Goal: Task Accomplishment & Management: Use online tool/utility

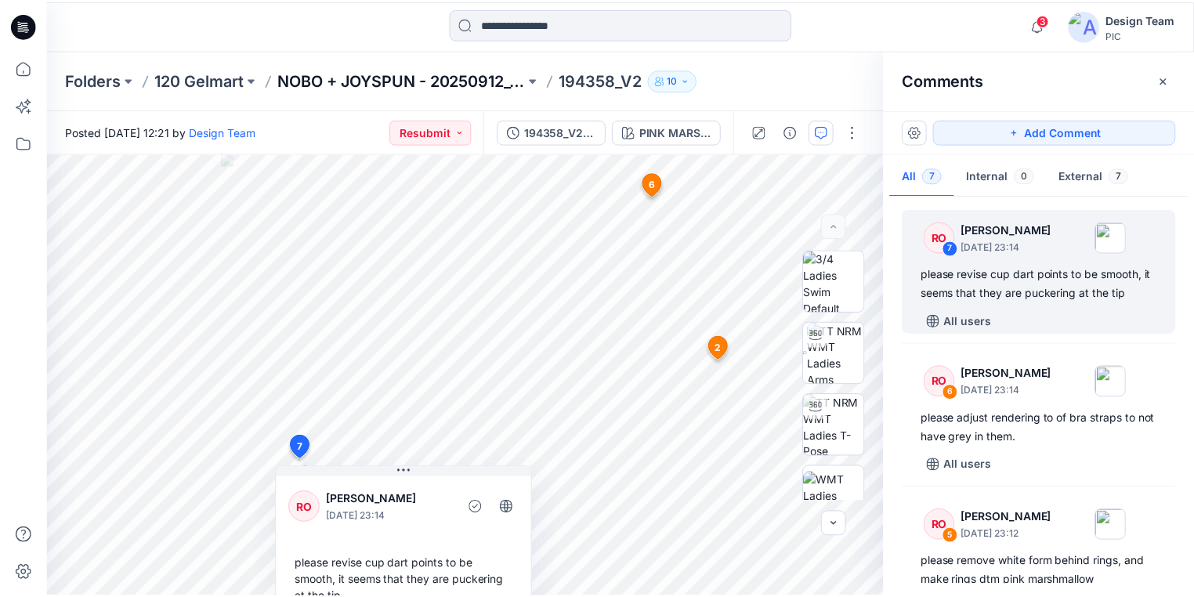
scroll to position [696, 0]
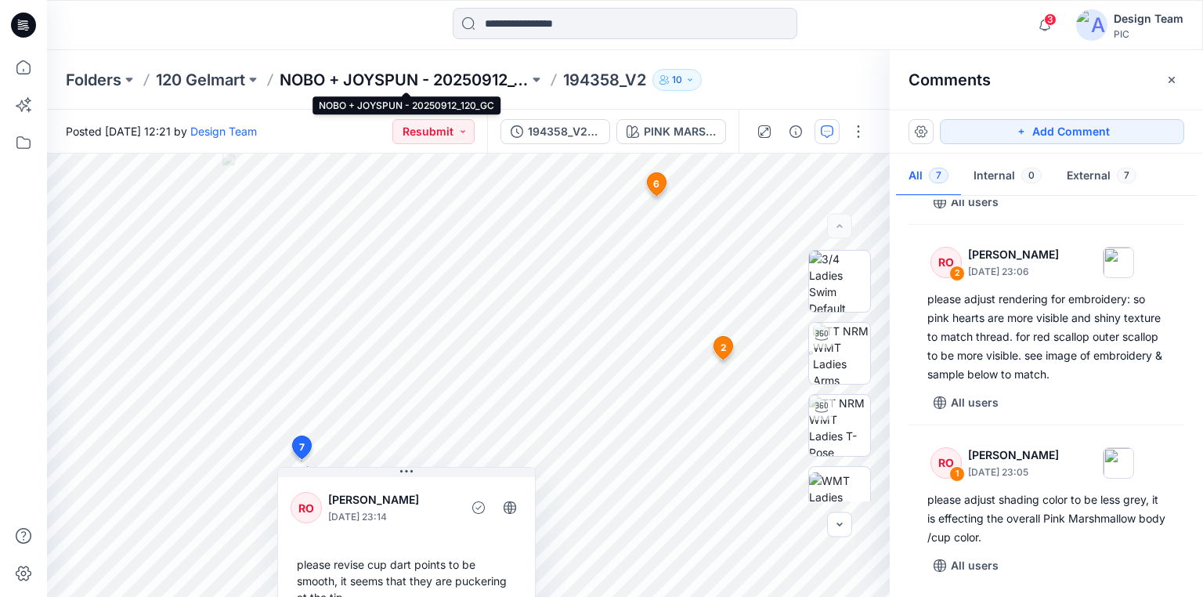
click at [418, 79] on p "NOBO + JOYSPUN - 20250912_120_GC" at bounding box center [404, 80] width 249 height 22
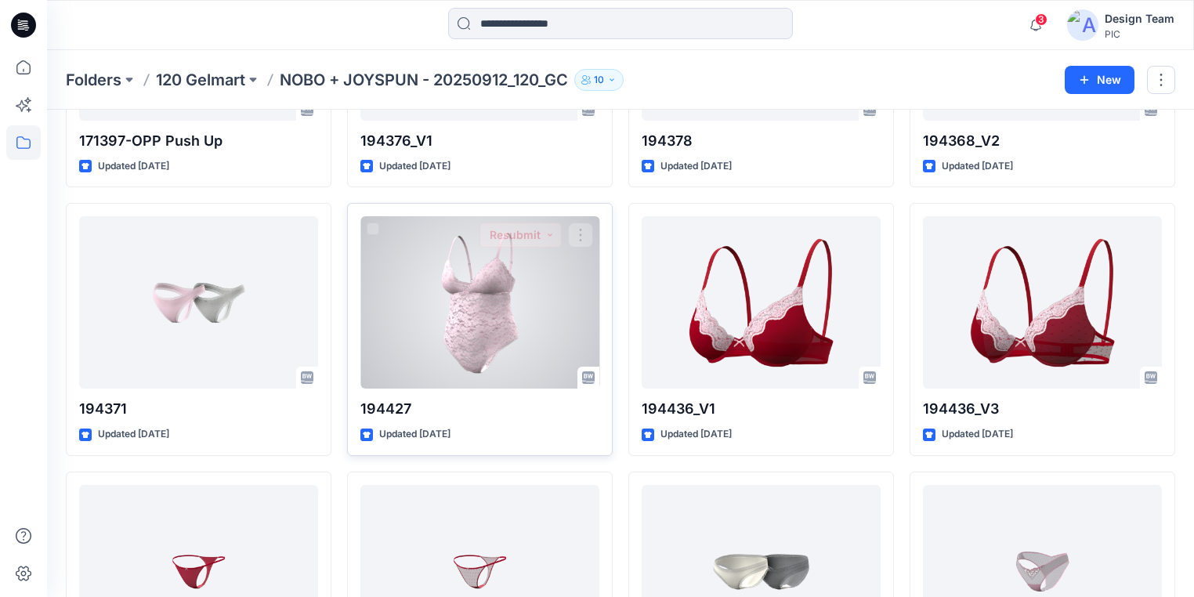
scroll to position [2676, 0]
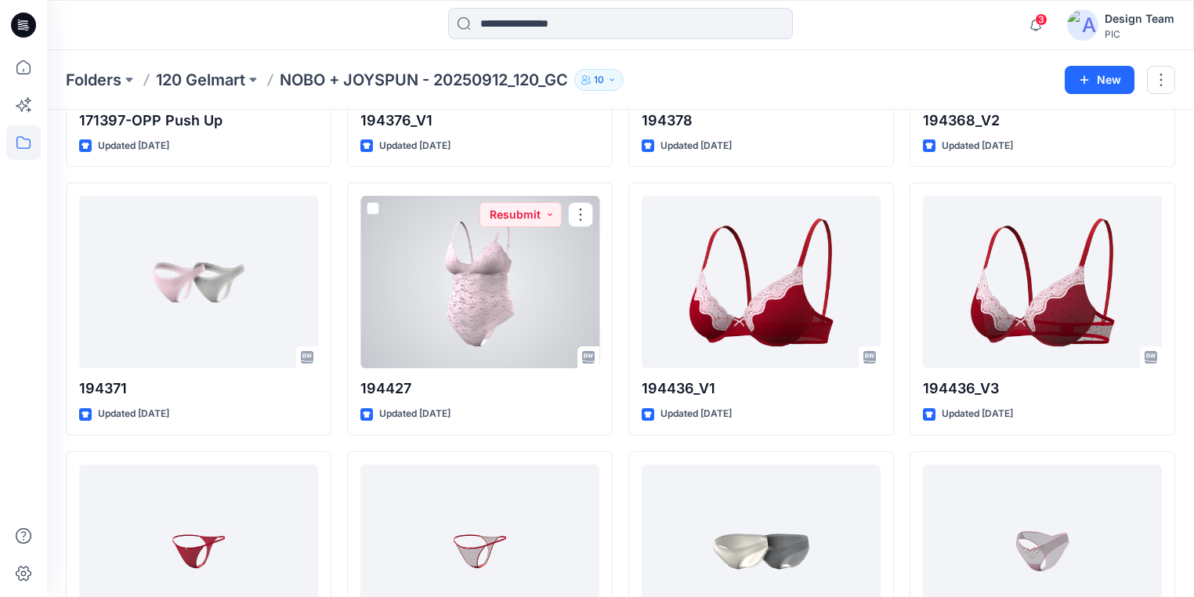
click at [470, 338] on div at bounding box center [479, 282] width 239 height 172
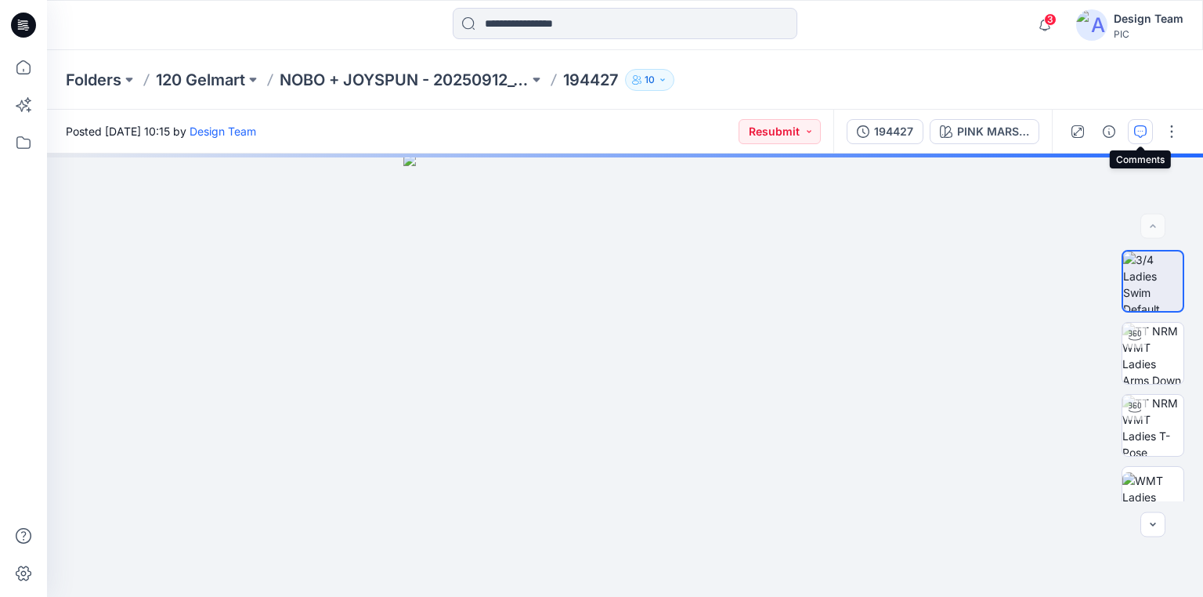
click at [1138, 135] on icon "button" at bounding box center [1140, 131] width 13 height 13
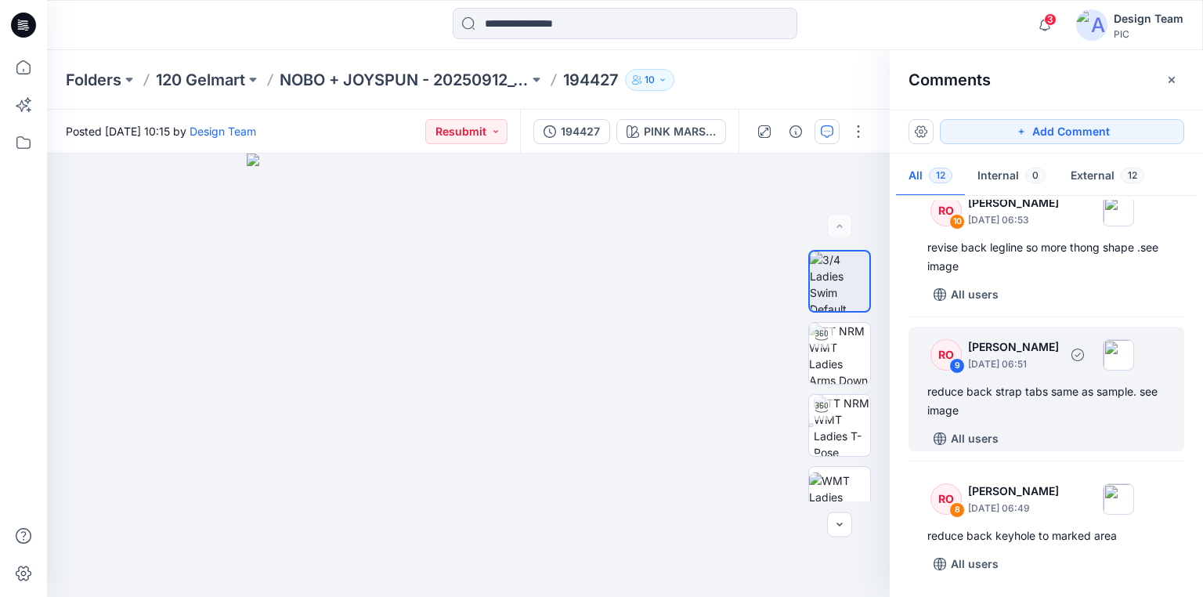
scroll to position [376, 0]
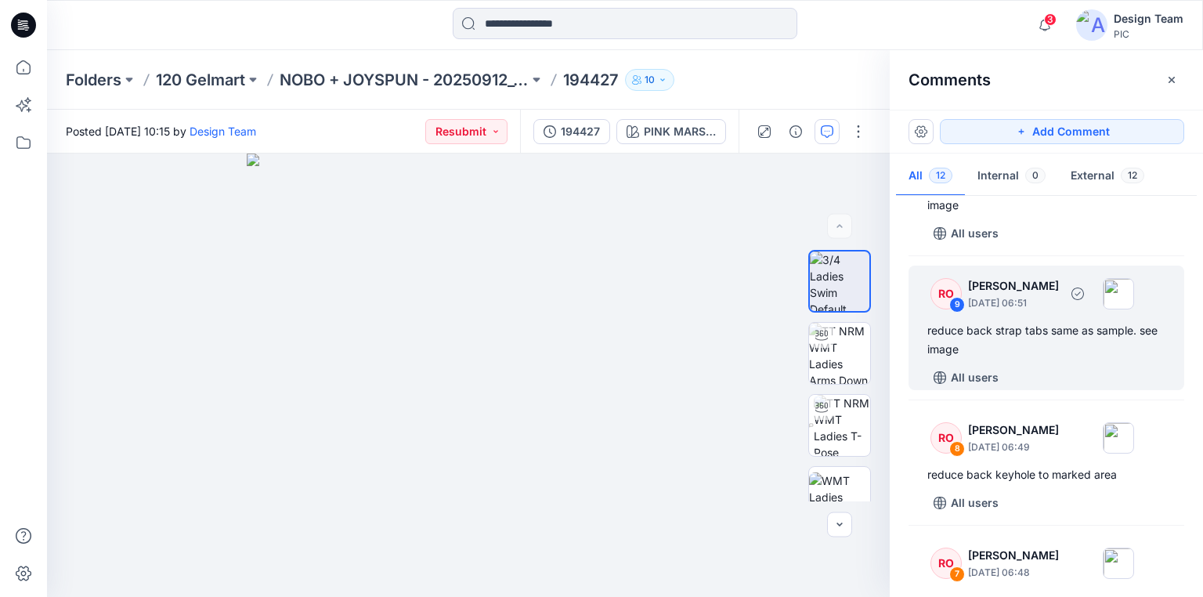
click at [1047, 329] on div "reduce back strap tabs same as sample. see image" at bounding box center [1047, 340] width 238 height 38
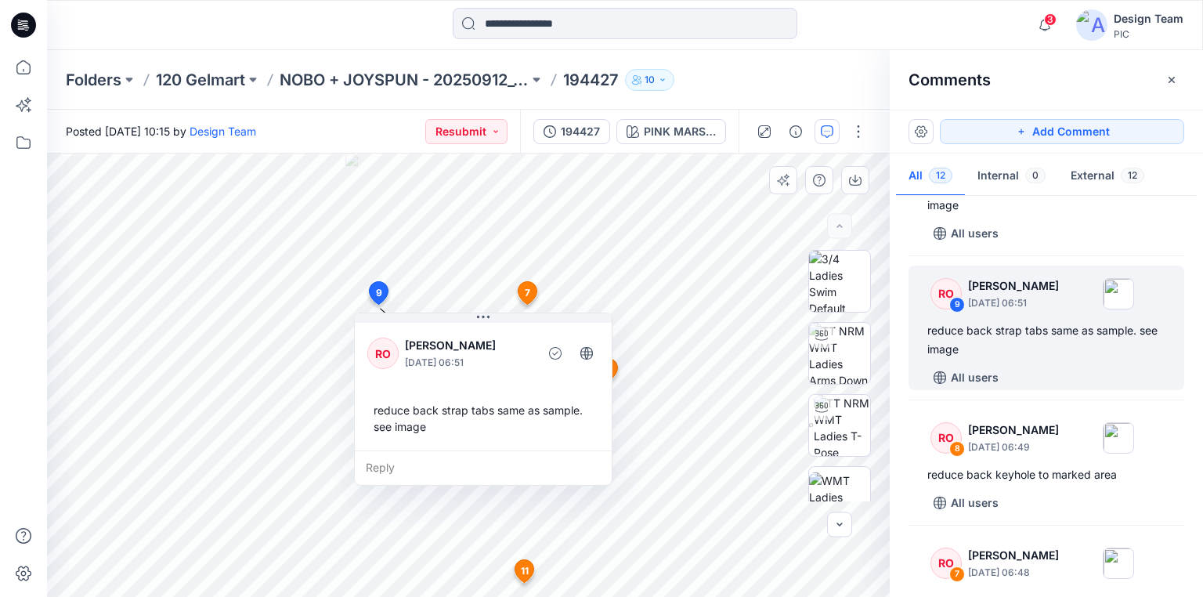
click at [509, 364] on div "13 7 RO [PERSON_NAME] [DATE] 06:48 smooth out top back wing as marked Reply 8 R…" at bounding box center [468, 375] width 843 height 443
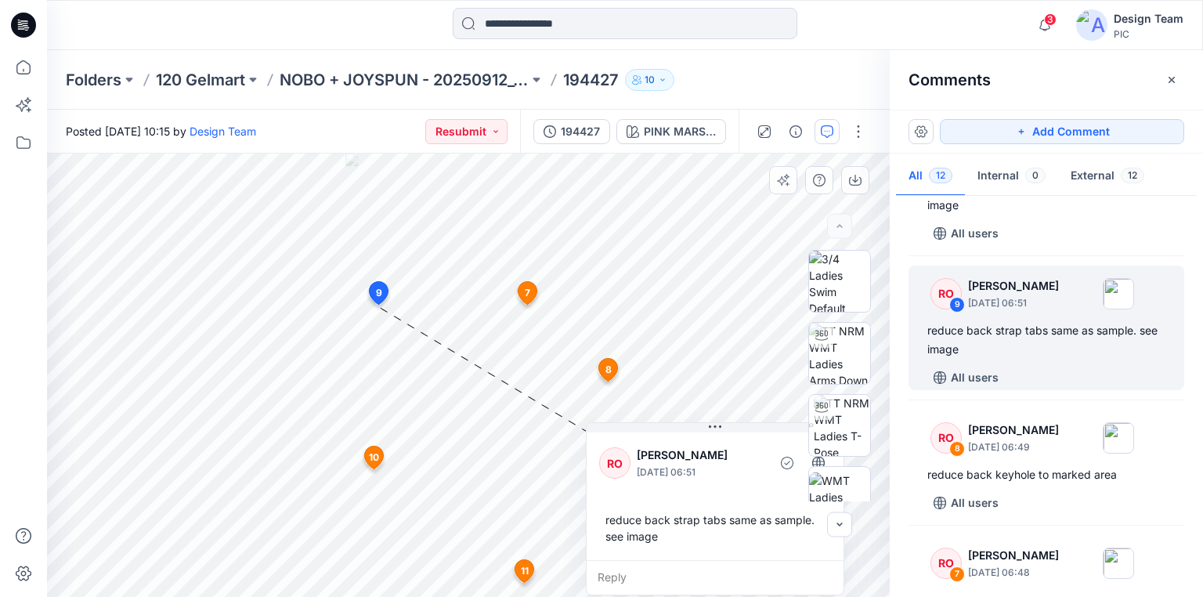
drag, startPoint x: 394, startPoint y: 320, endPoint x: 626, endPoint y: 439, distance: 260.7
click at [626, 439] on div "RO [PERSON_NAME] [DATE] 06:51 reduce back strap tabs same as sample. see image …" at bounding box center [715, 508] width 259 height 173
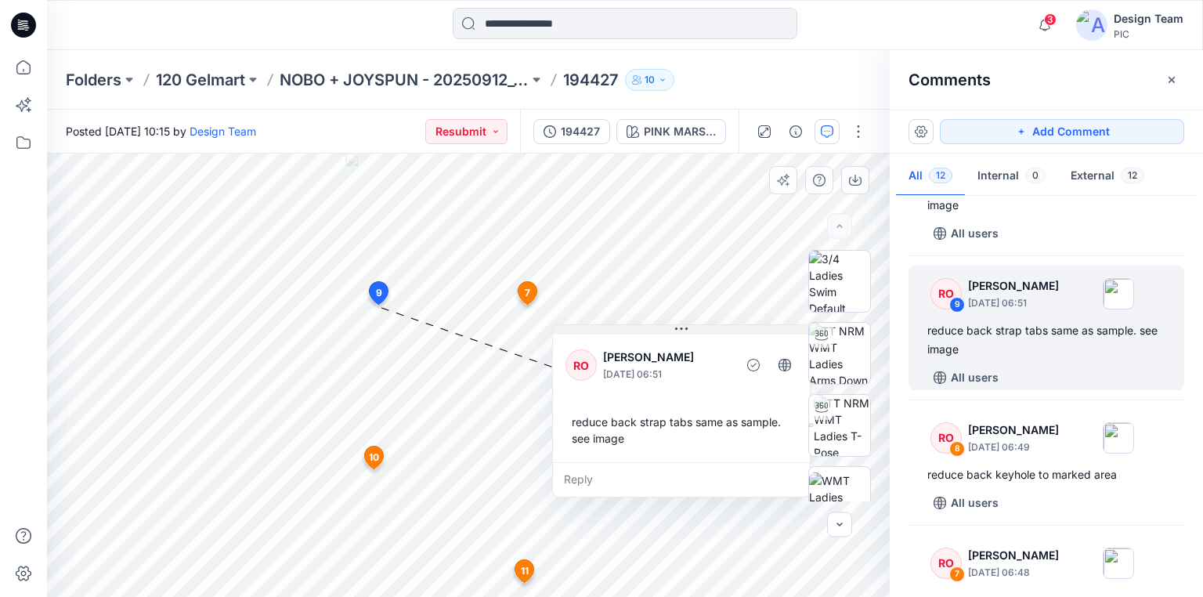
drag, startPoint x: 699, startPoint y: 423, endPoint x: 671, endPoint y: 326, distance: 100.9
click at [671, 326] on button at bounding box center [681, 329] width 257 height 9
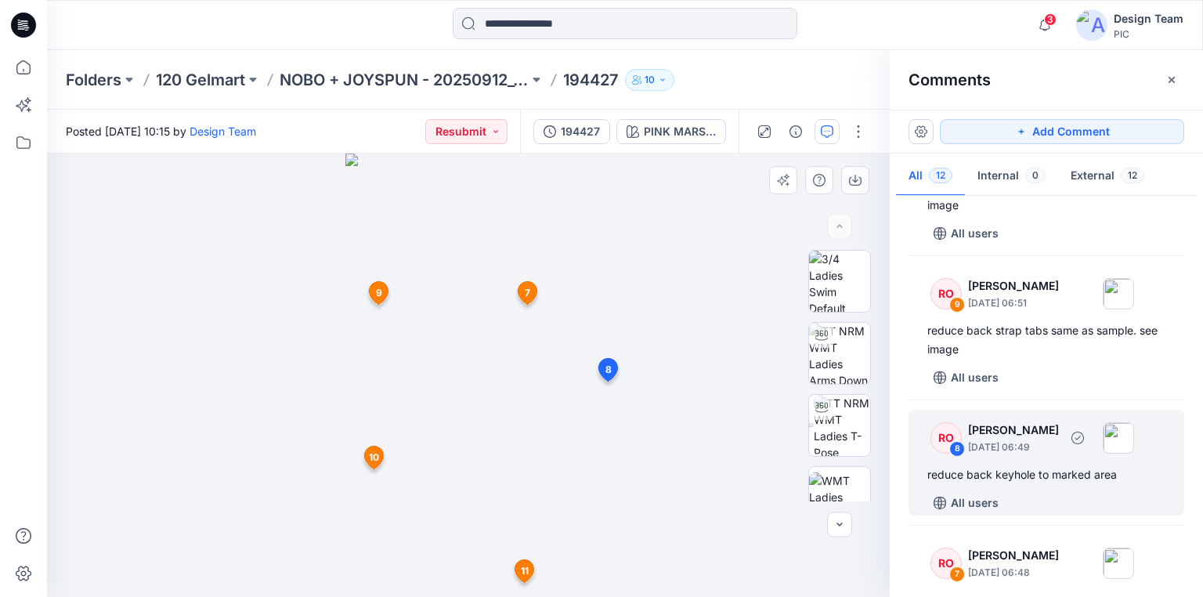
click at [995, 472] on div "reduce back keyhole to marked area" at bounding box center [1047, 474] width 238 height 19
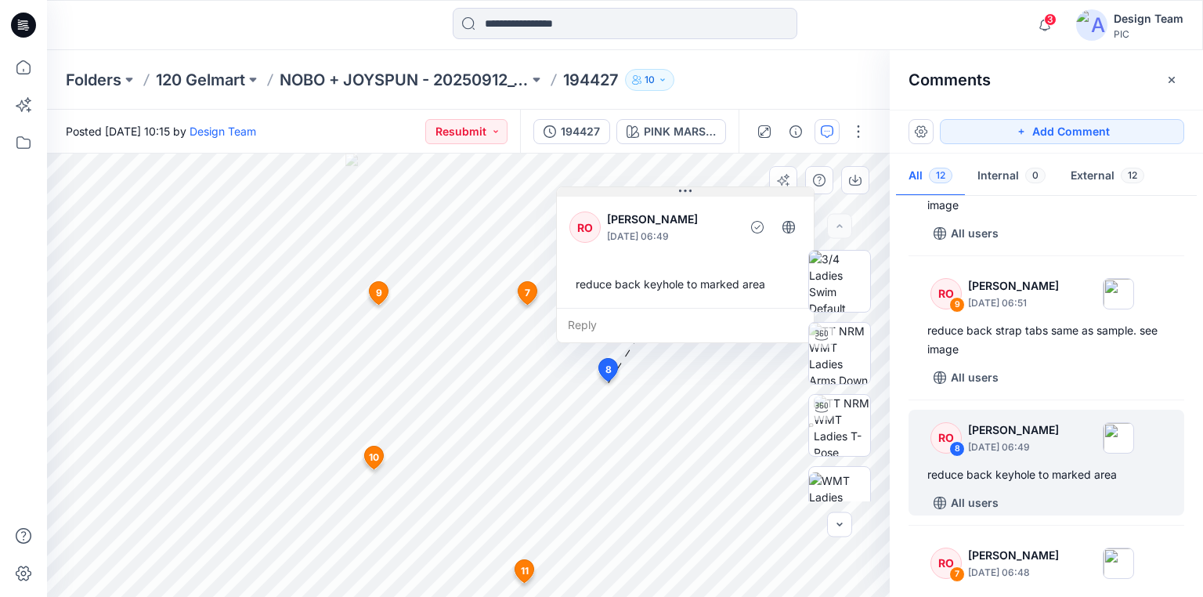
drag, startPoint x: 617, startPoint y: 188, endPoint x: 732, endPoint y: 192, distance: 114.4
click at [732, 192] on button at bounding box center [685, 191] width 257 height 9
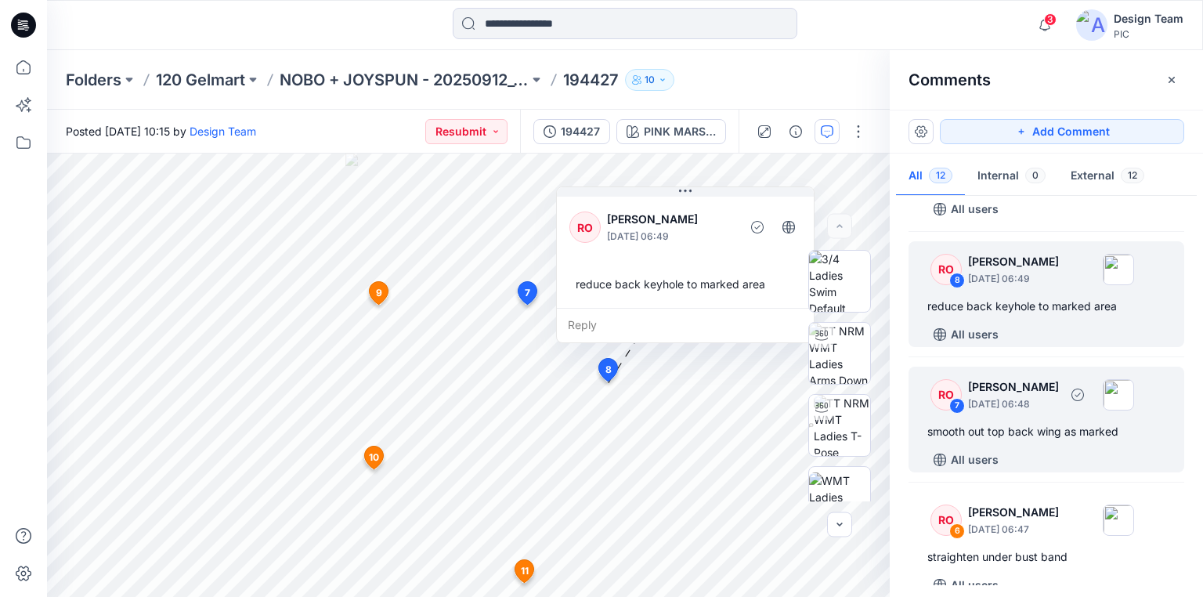
scroll to position [627, 0]
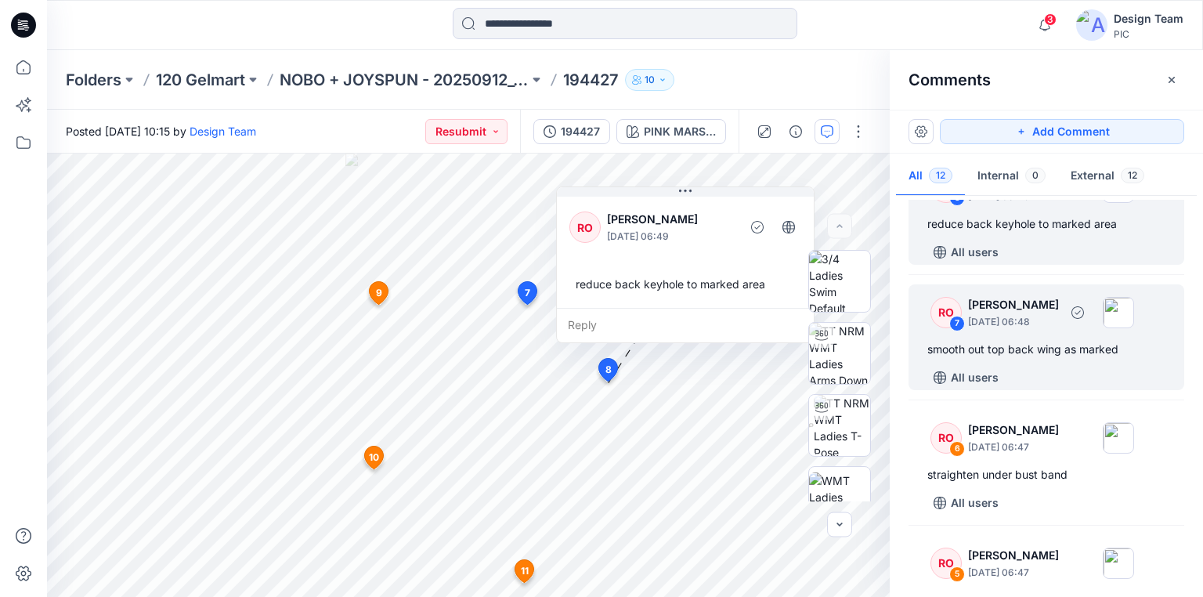
click at [1080, 356] on div "smooth out top back wing as marked" at bounding box center [1047, 349] width 238 height 19
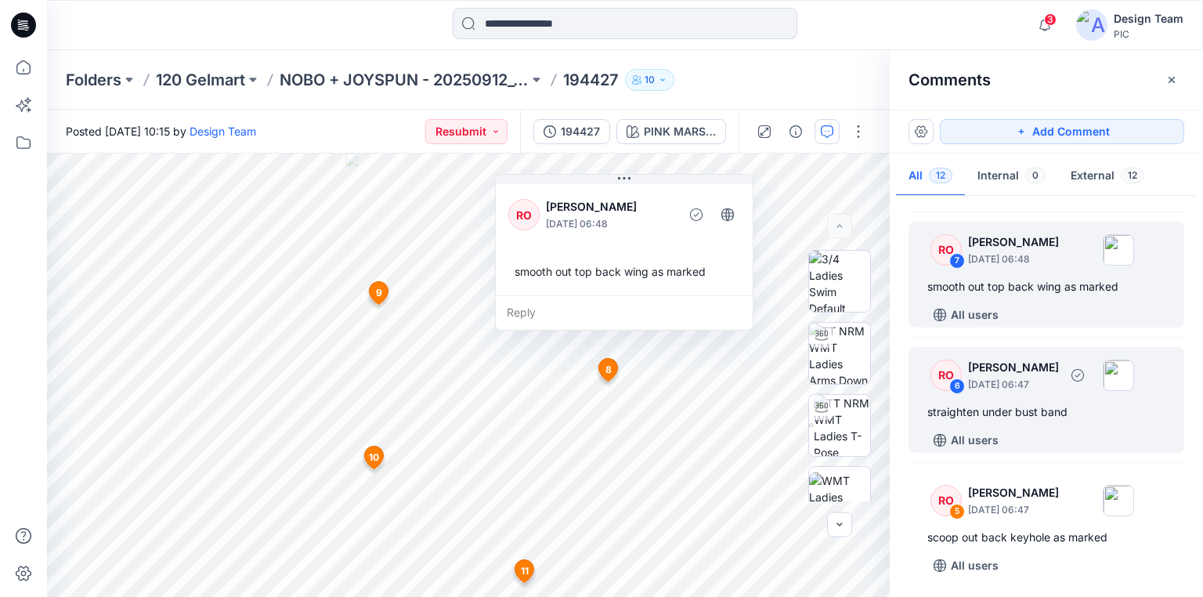
scroll to position [752, 0]
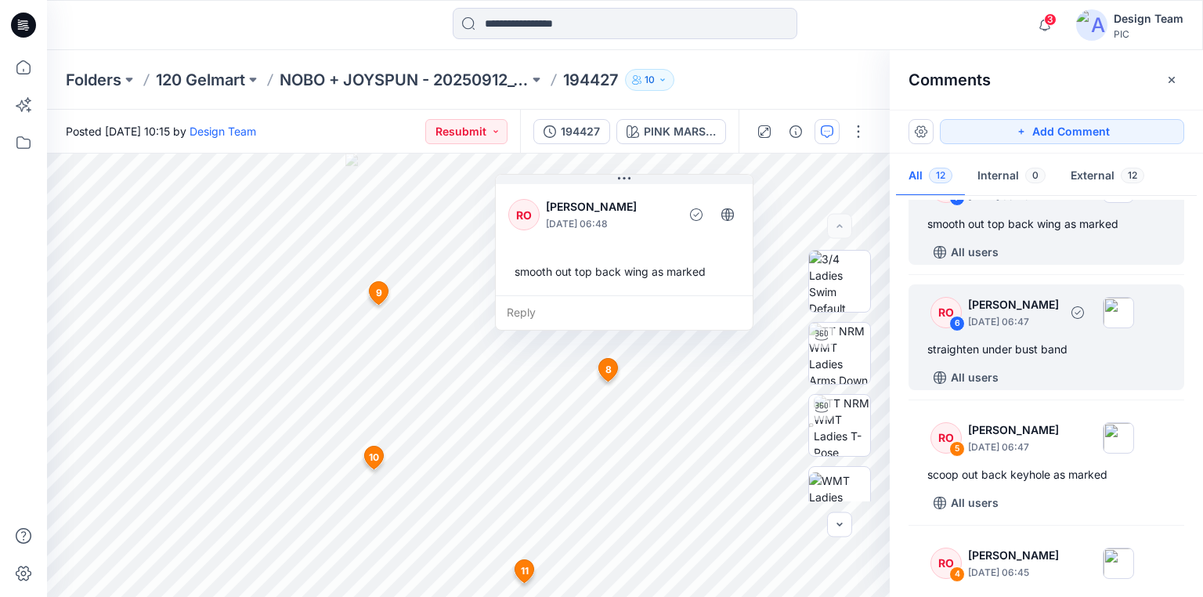
click at [991, 351] on div "straighten under bust band" at bounding box center [1047, 349] width 238 height 19
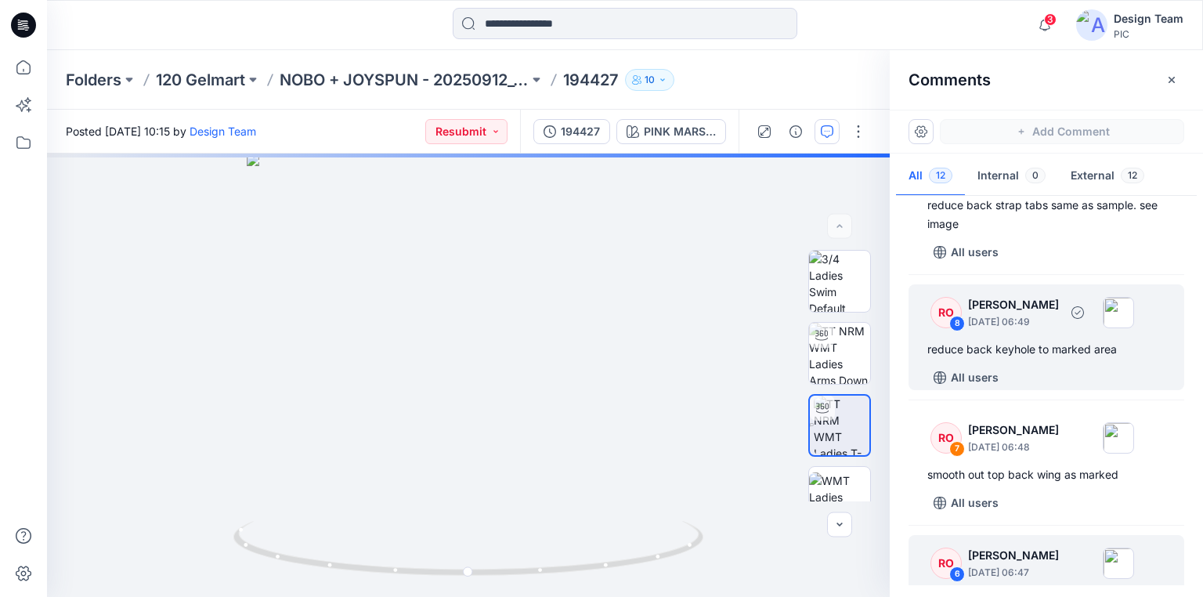
scroll to position [439, 0]
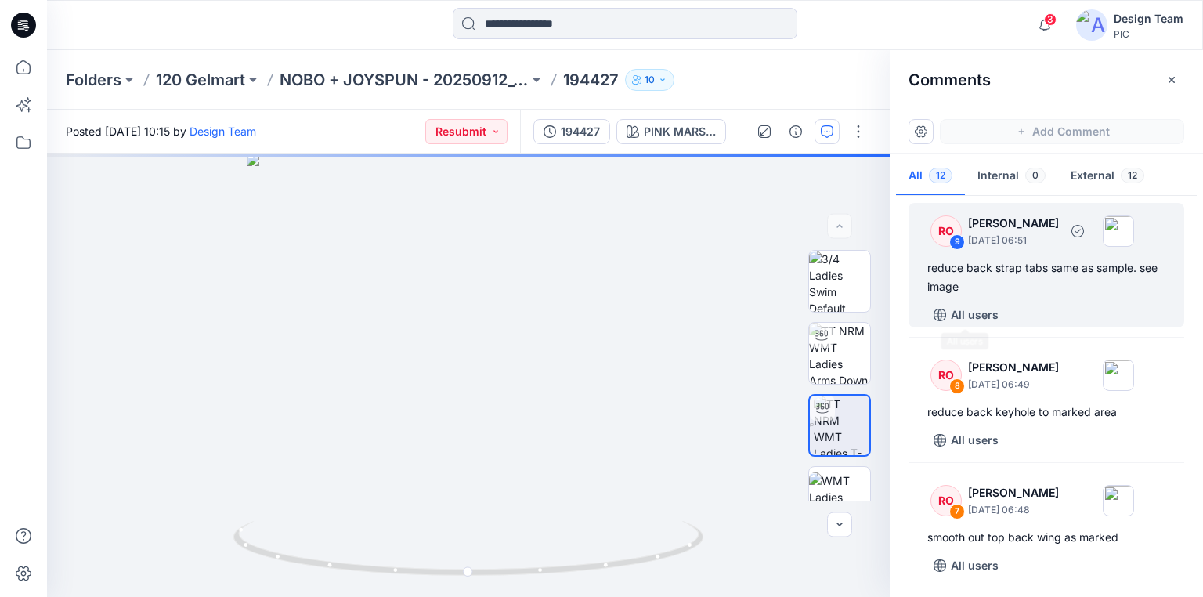
click at [986, 263] on div "reduce back strap tabs same as sample. see image" at bounding box center [1047, 278] width 238 height 38
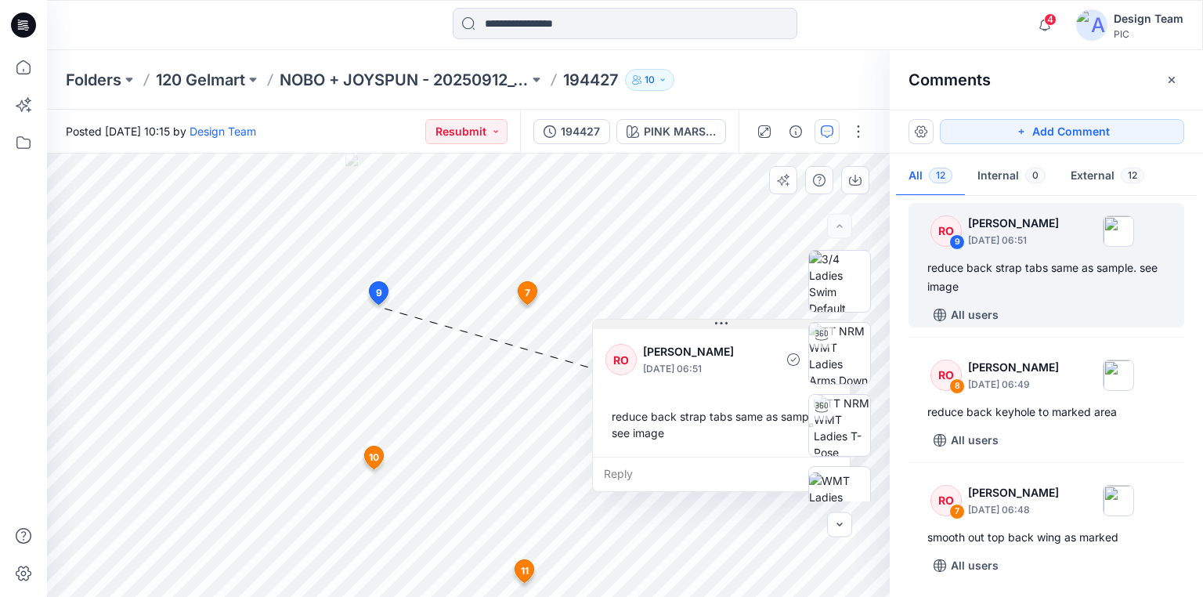
drag, startPoint x: 420, startPoint y: 316, endPoint x: 658, endPoint y: 323, distance: 238.2
click at [658, 323] on button at bounding box center [721, 324] width 257 height 9
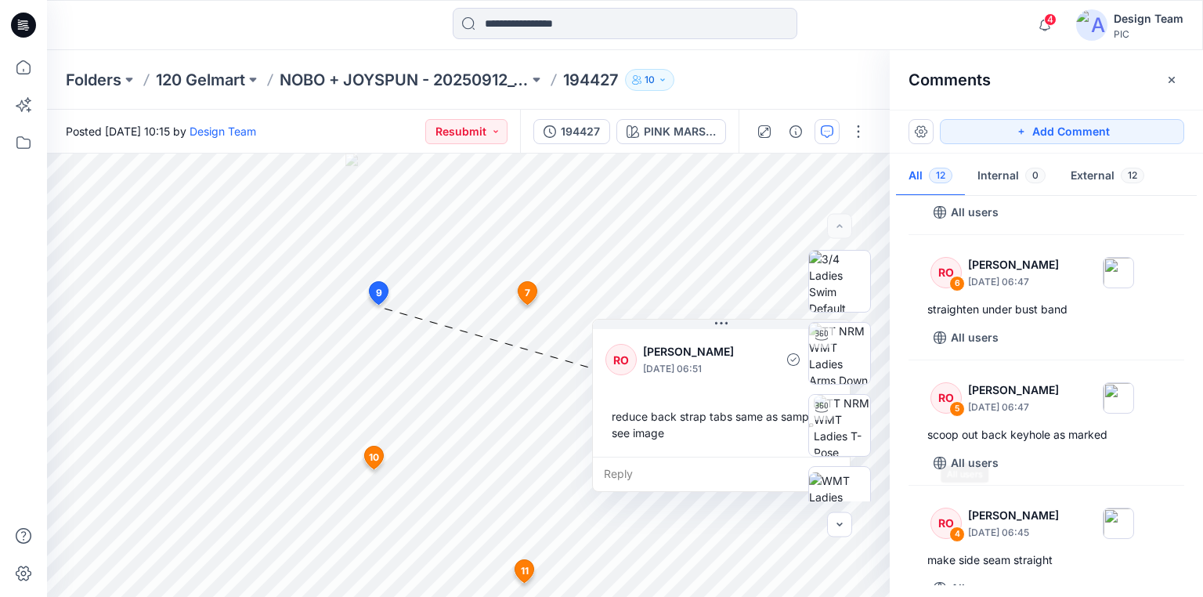
scroll to position [815, 0]
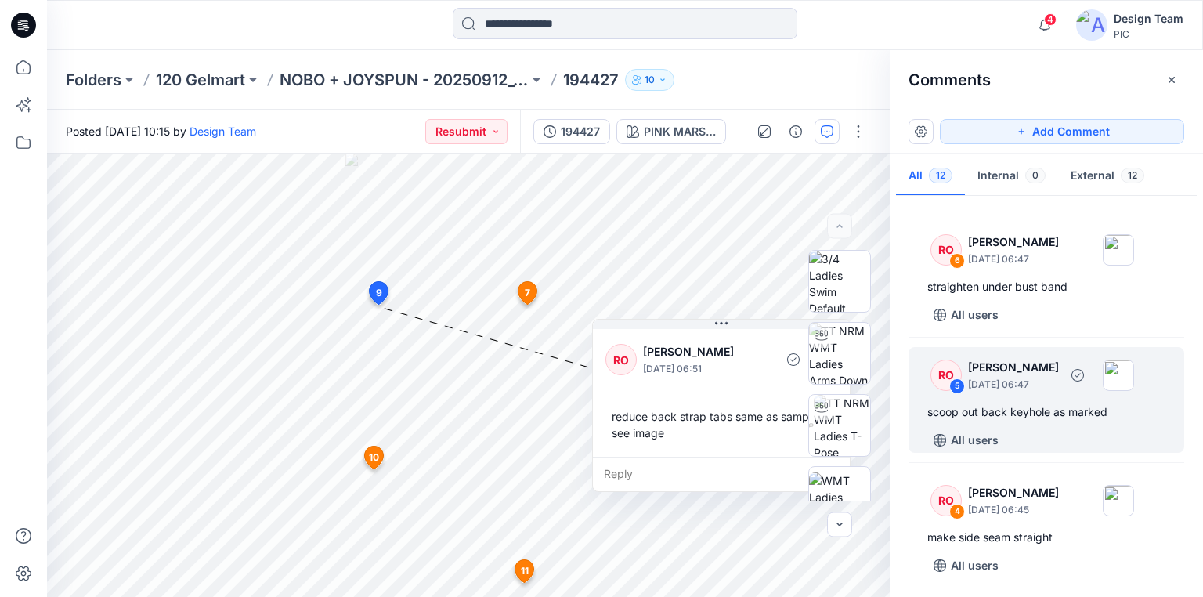
click at [1034, 407] on div "scoop out back keyhole as marked" at bounding box center [1047, 412] width 238 height 19
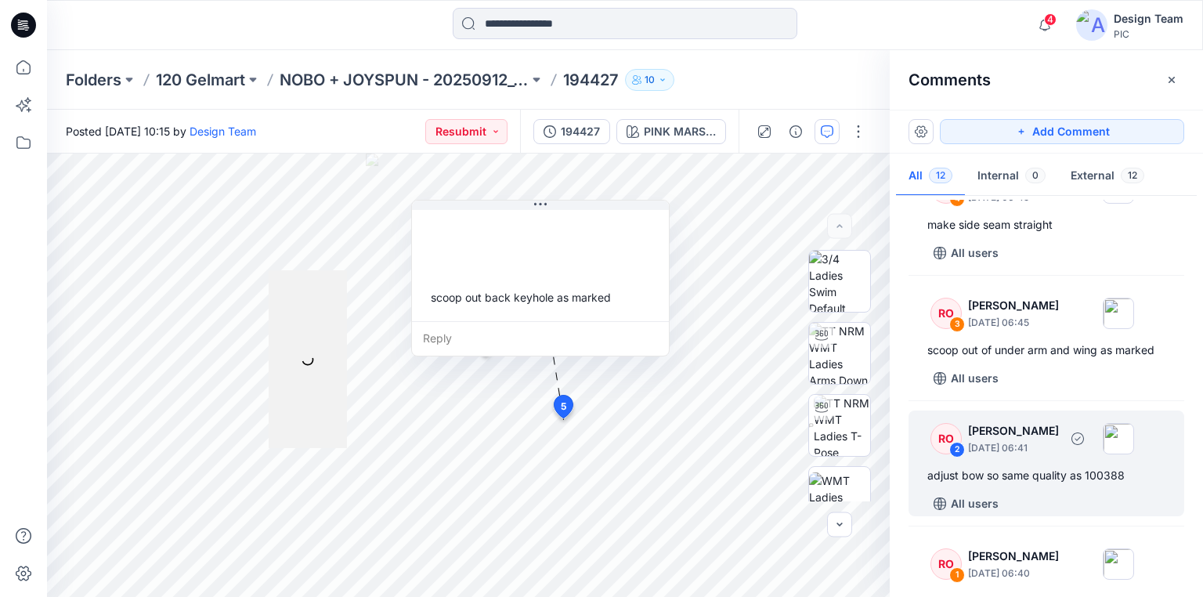
scroll to position [1128, 0]
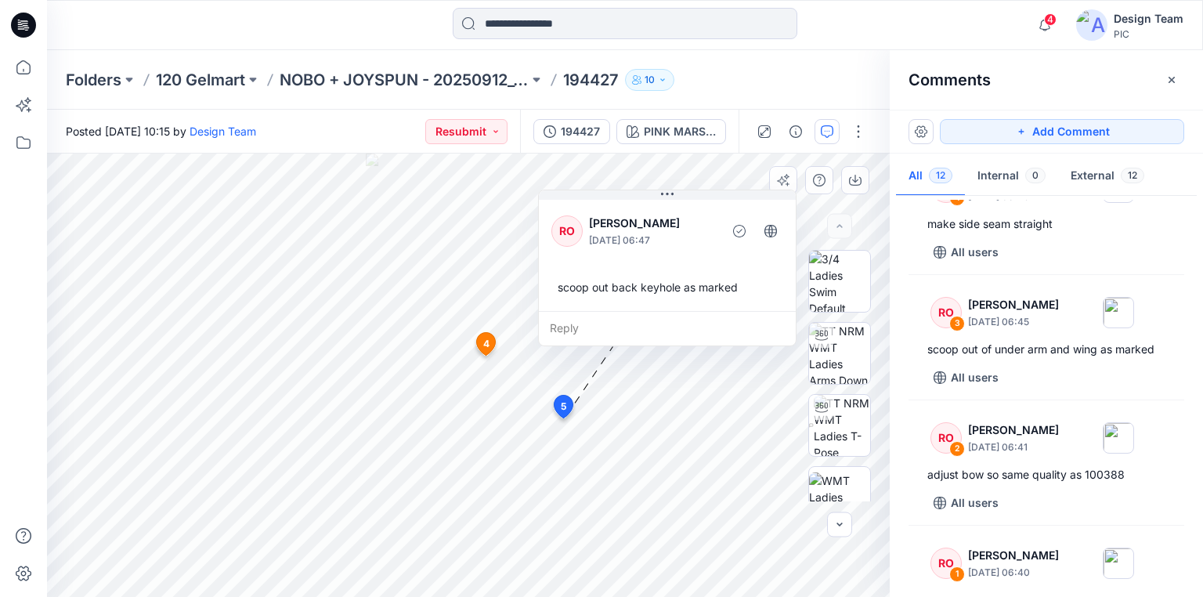
drag, startPoint x: 658, startPoint y: 214, endPoint x: 738, endPoint y: 201, distance: 80.9
click at [729, 201] on div "RO [PERSON_NAME] [DATE] 06:47 scoop out back keyhole as marked" at bounding box center [667, 254] width 257 height 114
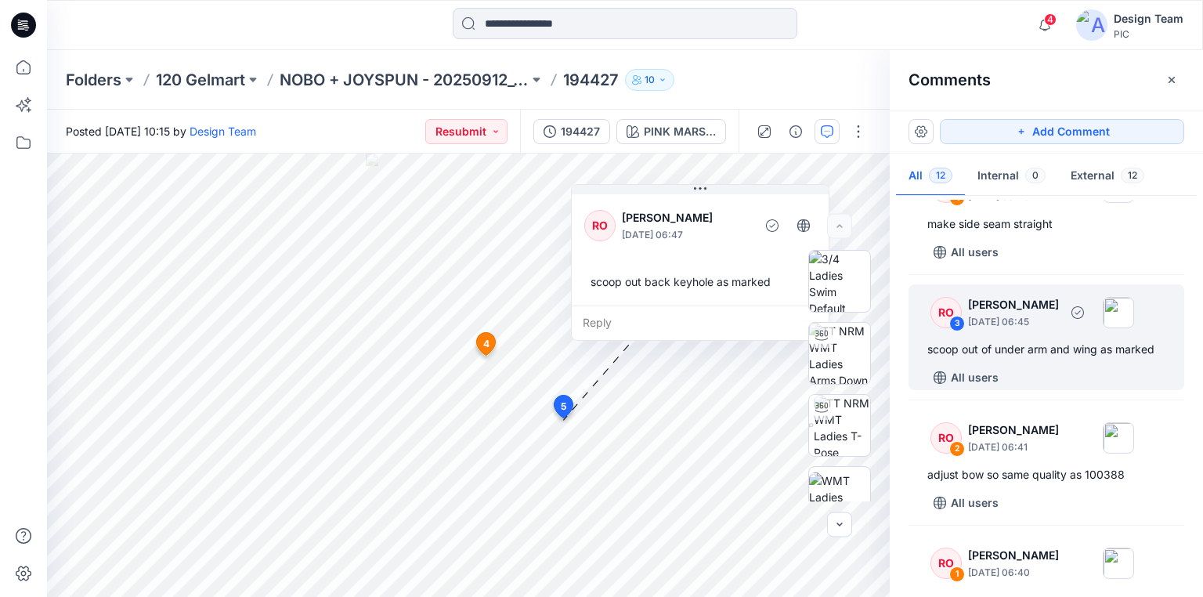
click at [1054, 352] on div "scoop out of under arm and wing as marked" at bounding box center [1047, 349] width 238 height 19
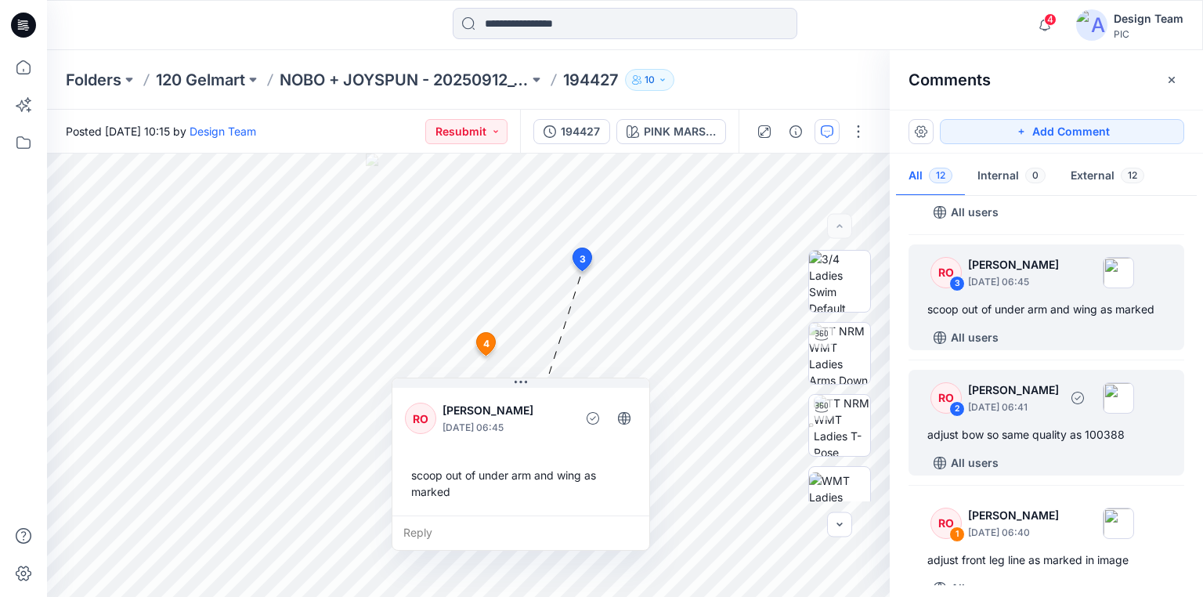
scroll to position [1191, 0]
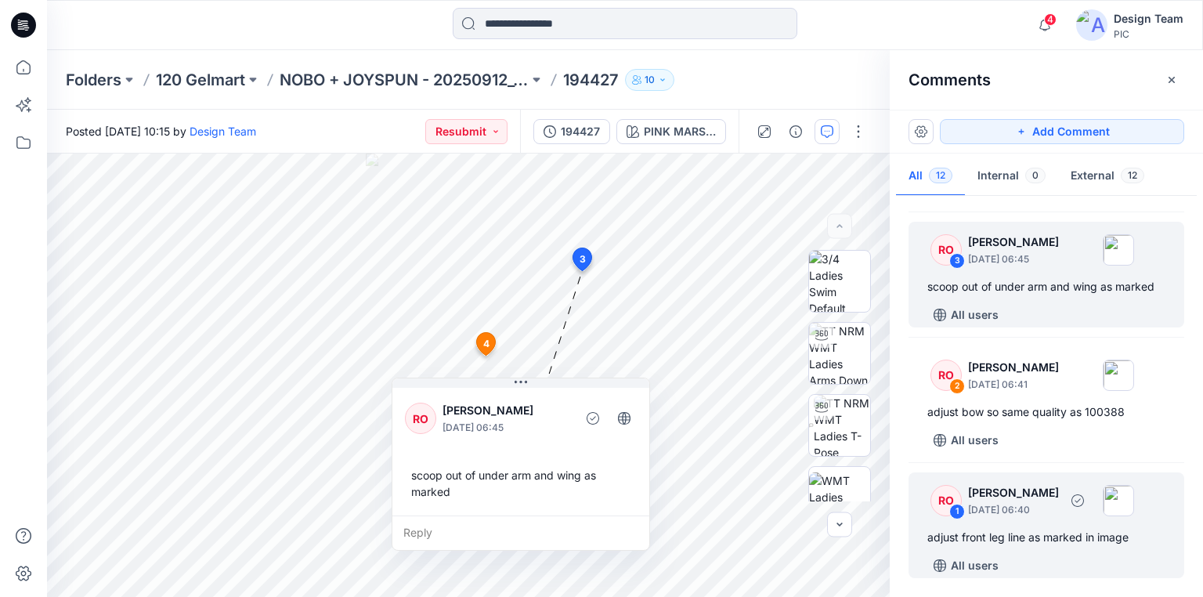
click at [995, 537] on div "adjust front leg line as marked in image" at bounding box center [1047, 537] width 238 height 19
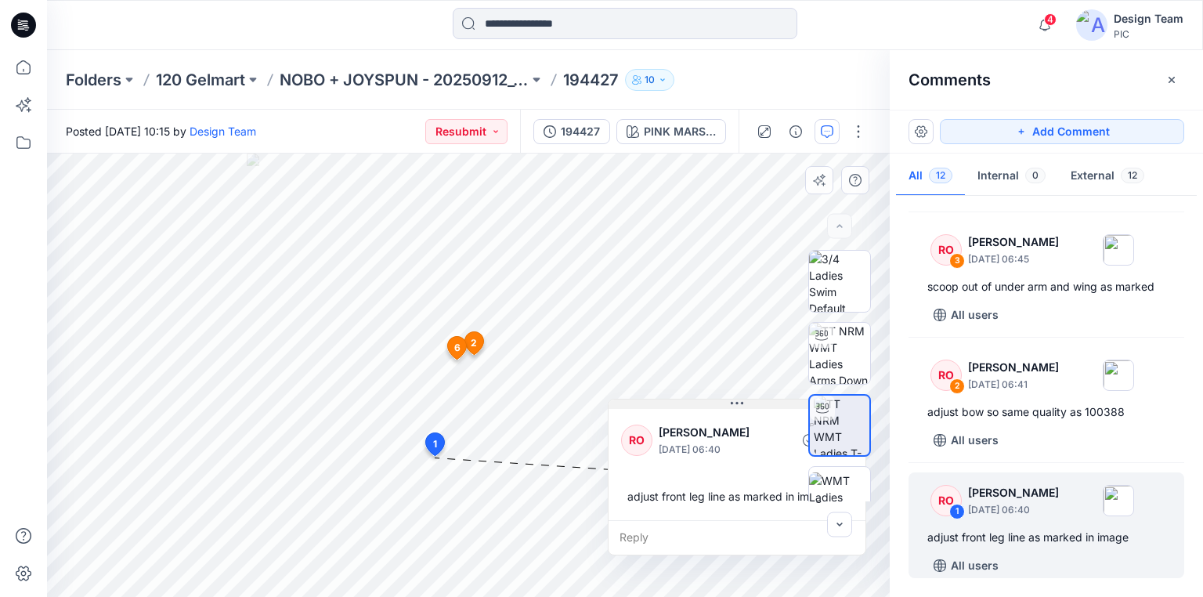
drag, startPoint x: 533, startPoint y: 472, endPoint x: 730, endPoint y: 407, distance: 207.9
click at [731, 407] on icon at bounding box center [737, 403] width 13 height 13
